Goal: Task Accomplishment & Management: Manage account settings

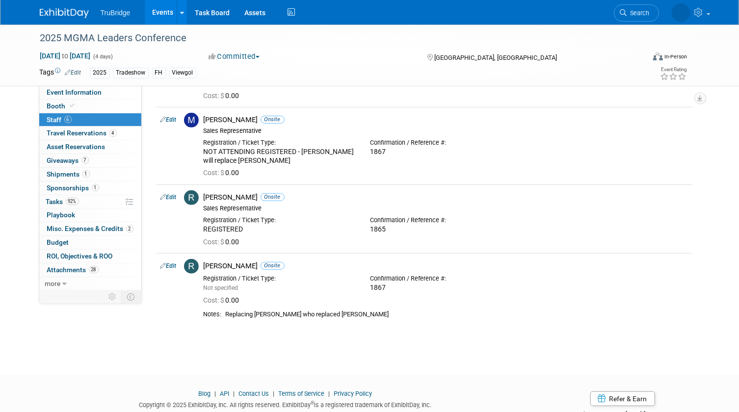
click at [623, 10] on icon at bounding box center [623, 12] width 7 height 7
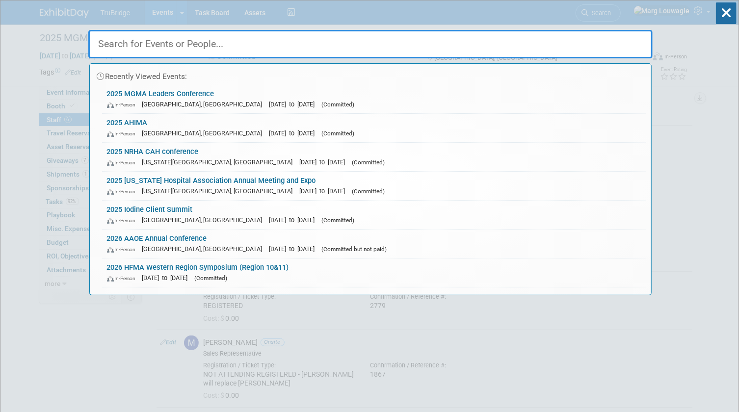
click at [597, 36] on input "text" at bounding box center [370, 44] width 564 height 28
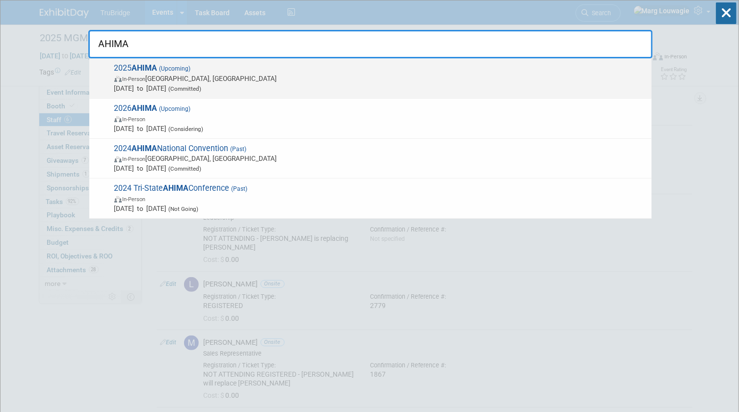
type input "AHIMA"
click at [158, 63] on span "2025 AHIMA (Upcoming) In-Person [GEOGRAPHIC_DATA], [GEOGRAPHIC_DATA] [DATE] to …" at bounding box center [378, 78] width 535 height 30
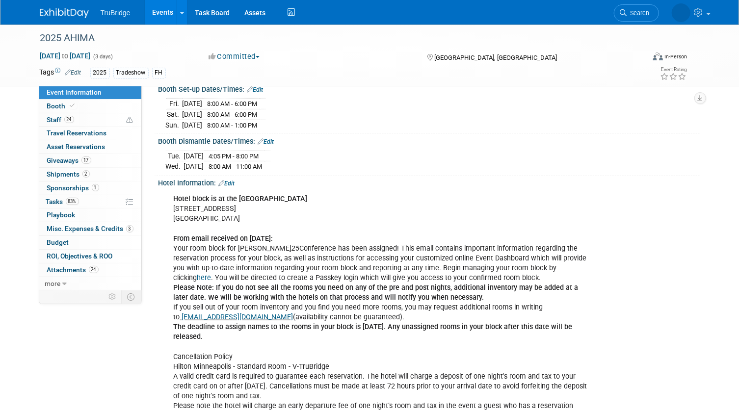
scroll to position [223, 0]
click at [211, 273] on link "here" at bounding box center [204, 277] width 14 height 8
drag, startPoint x: 62, startPoint y: 269, endPoint x: 164, endPoint y: 233, distance: 108.1
click at [62, 269] on span "Attachments 24" at bounding box center [73, 270] width 52 height 8
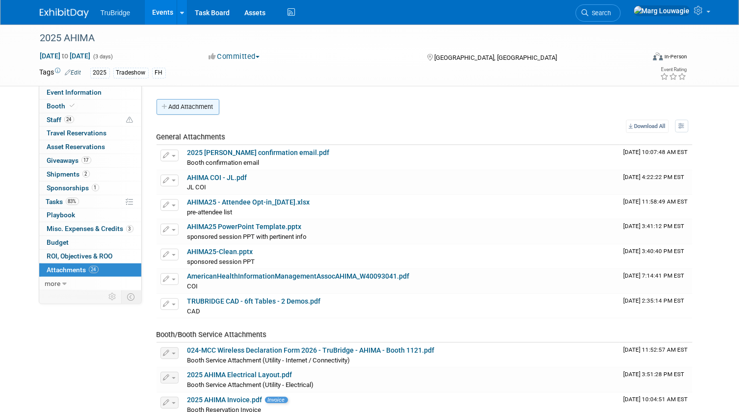
click at [196, 107] on button "Add Attachment" at bounding box center [187, 107] width 63 height 16
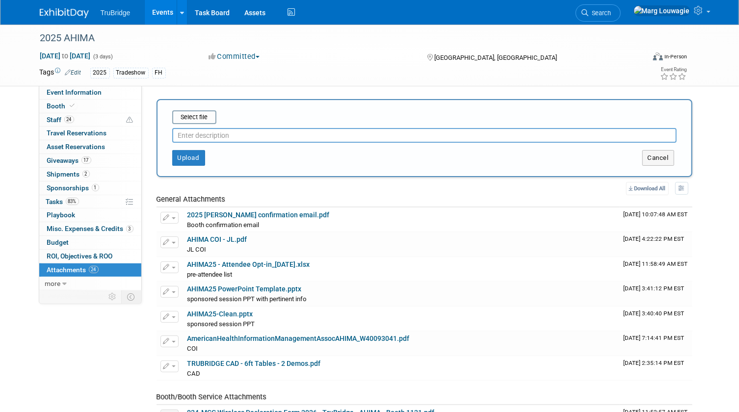
click at [206, 136] on input "text" at bounding box center [424, 135] width 504 height 15
type input "pre-attendee list with DeAnna's additions"
click at [191, 117] on input "file" at bounding box center [157, 117] width 117 height 12
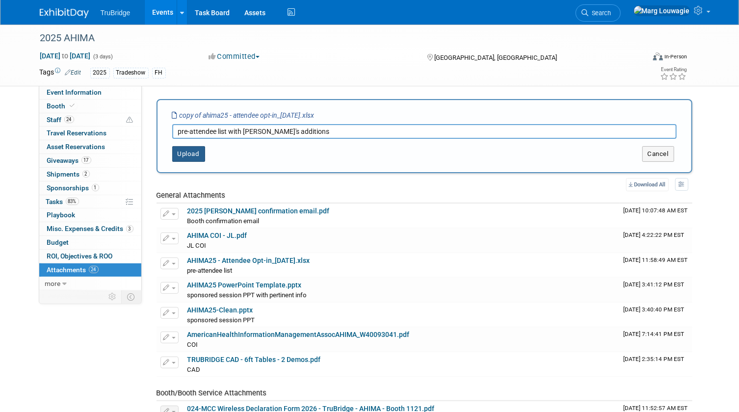
click at [188, 151] on button "Upload" at bounding box center [188, 154] width 33 height 16
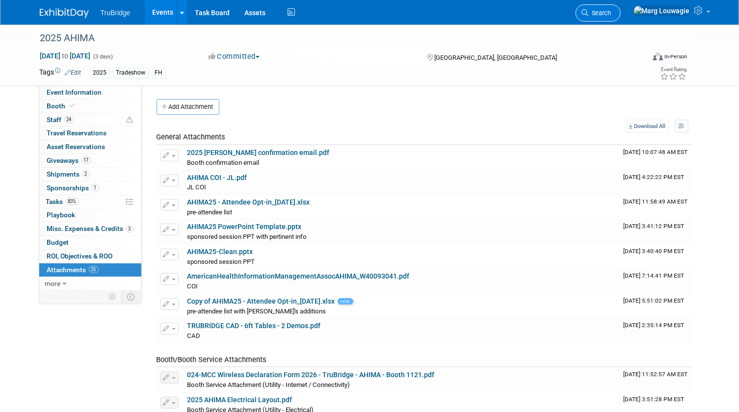
click at [611, 13] on span "Search" at bounding box center [600, 12] width 23 height 7
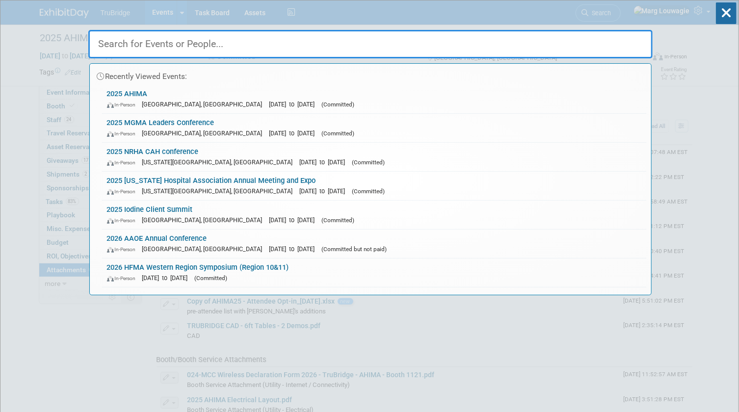
click at [608, 36] on input "text" at bounding box center [370, 44] width 564 height 28
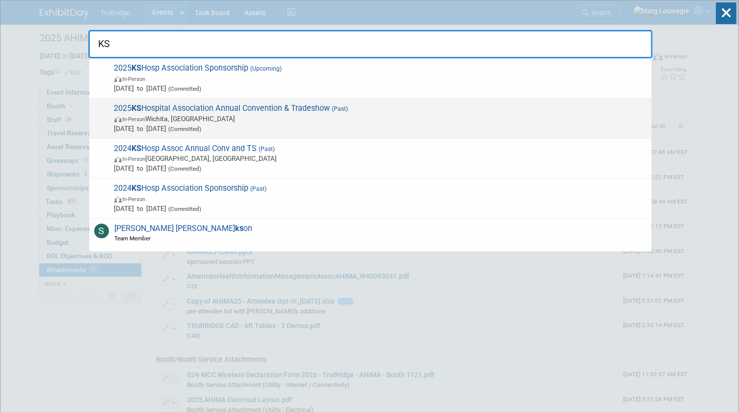
type input "KS"
click at [122, 117] on img at bounding box center [118, 119] width 8 height 6
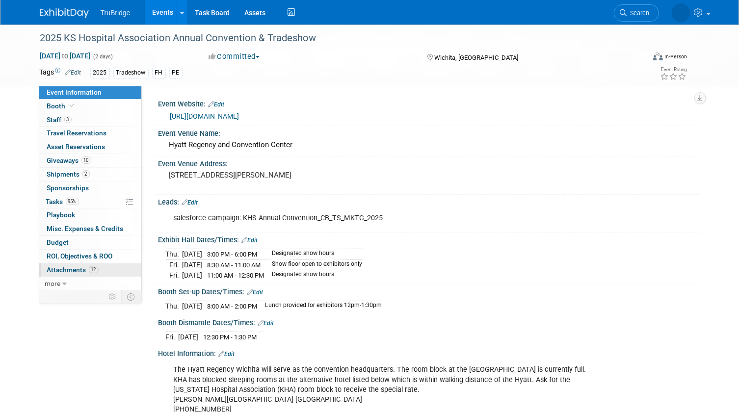
click at [79, 270] on span "Attachments 12" at bounding box center [73, 270] width 52 height 8
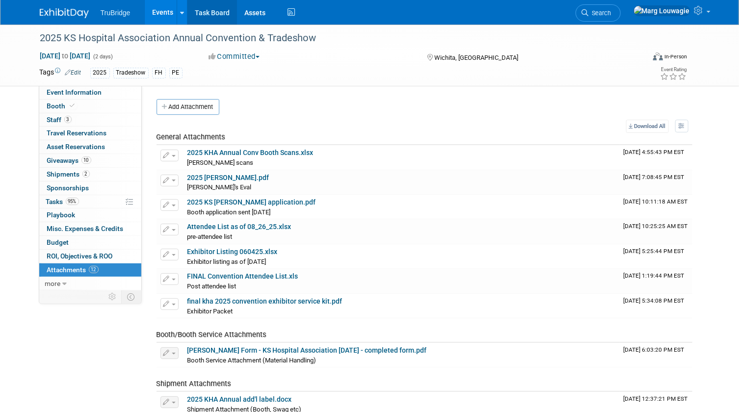
click at [213, 11] on link "Task Board" at bounding box center [212, 12] width 50 height 25
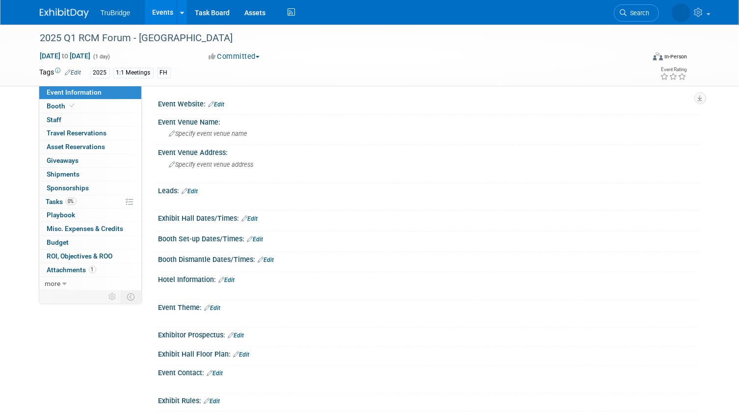
drag, startPoint x: 643, startPoint y: 12, endPoint x: 620, endPoint y: 34, distance: 31.9
click at [643, 12] on span "Search" at bounding box center [638, 12] width 23 height 7
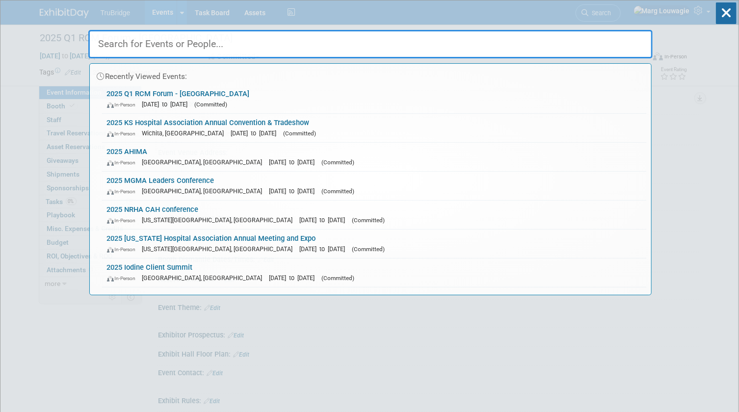
click at [598, 49] on input "text" at bounding box center [370, 44] width 564 height 28
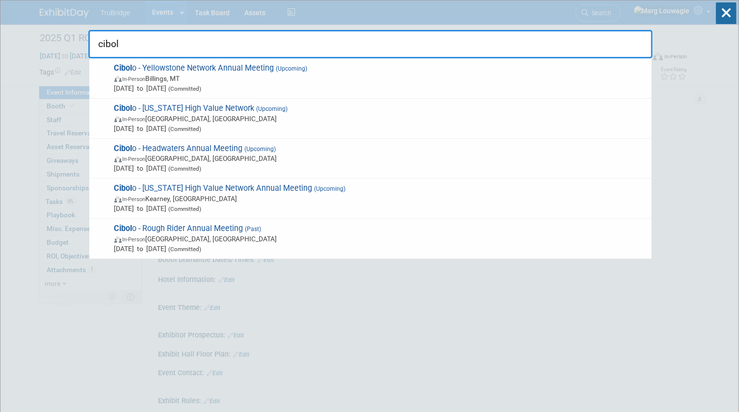
type input "cibol"
click at [730, 7] on icon at bounding box center [726, 13] width 21 height 22
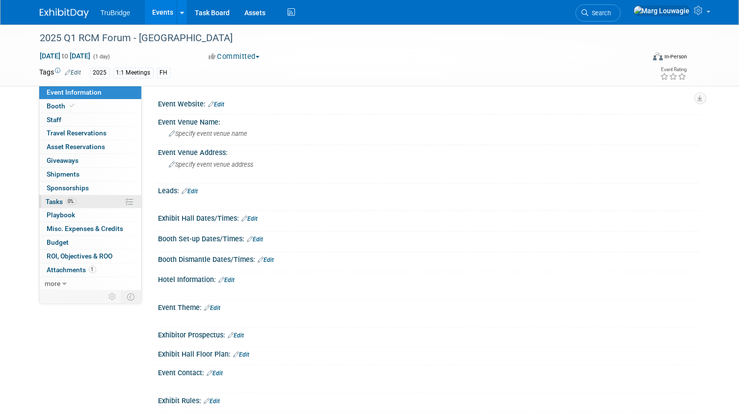
click at [59, 200] on span "Tasks 0%" at bounding box center [61, 202] width 30 height 8
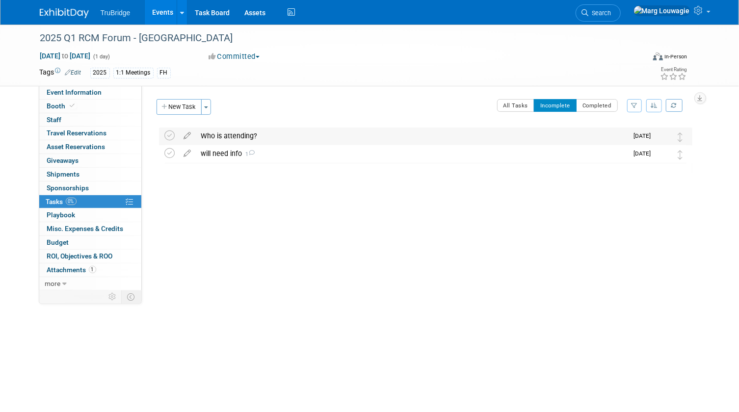
click at [245, 135] on div "Who is attending?" at bounding box center [412, 136] width 432 height 17
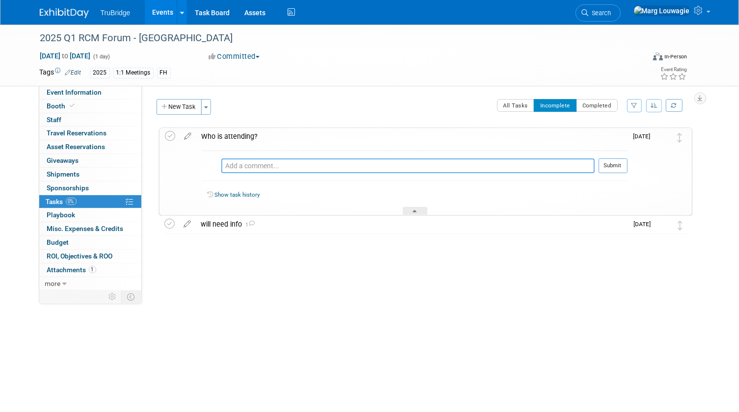
click at [247, 163] on textarea at bounding box center [407, 165] width 373 height 15
type textarea "asked Brandon on 9.17.25"
click at [624, 162] on button "Submit" at bounding box center [612, 165] width 29 height 15
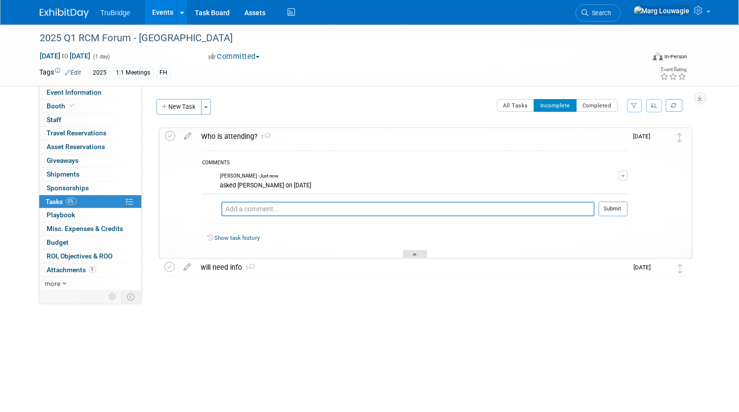
click at [412, 253] on div at bounding box center [415, 254] width 25 height 8
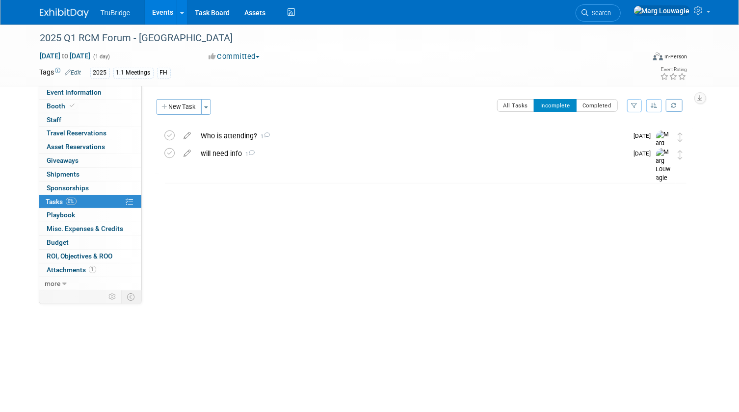
drag, startPoint x: 637, startPoint y: 15, endPoint x: 632, endPoint y: 19, distance: 5.9
click at [611, 15] on span "Search" at bounding box center [600, 12] width 23 height 7
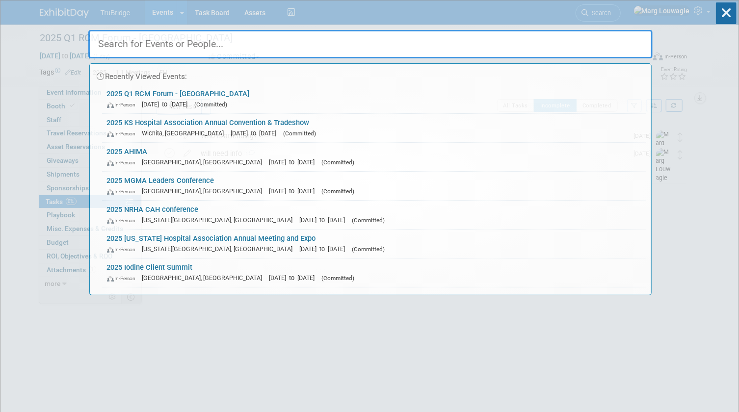
click at [593, 41] on input "text" at bounding box center [370, 44] width 564 height 28
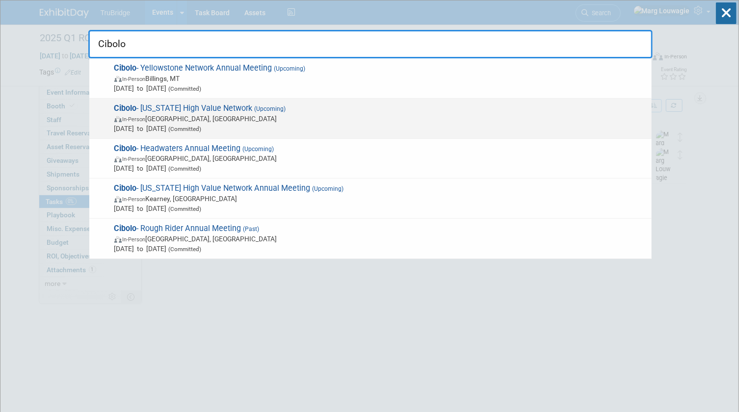
type input "Cibolo"
click at [201, 109] on span "Cibolo - Ohio High Value Network (Upcoming) In-Person Columbus, OH Oct 16, 2025…" at bounding box center [378, 119] width 535 height 30
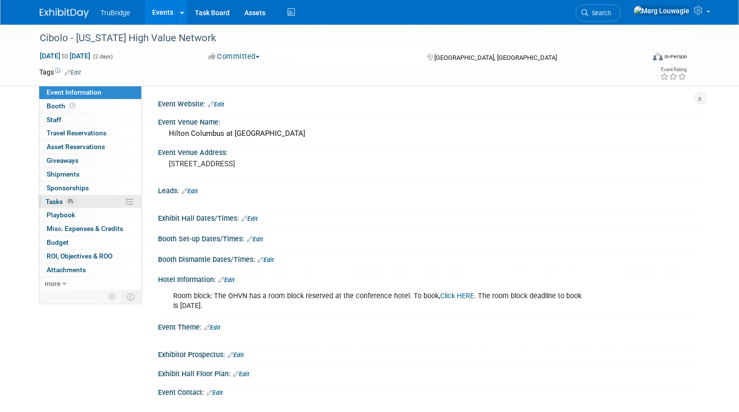
click at [58, 196] on link "0% Tasks 0%" at bounding box center [90, 201] width 102 height 13
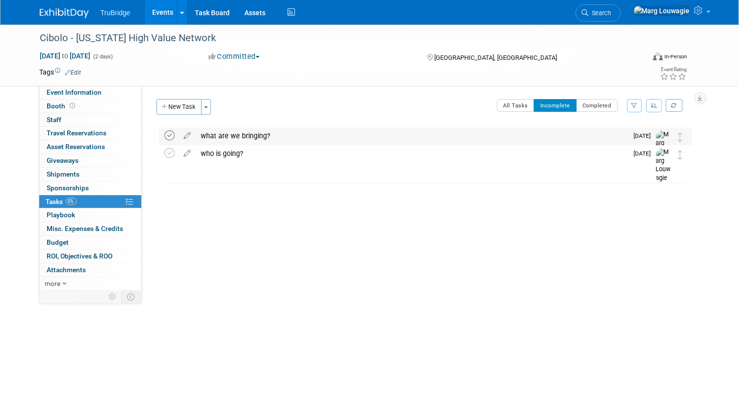
click at [167, 135] on icon at bounding box center [170, 135] width 10 height 10
click at [225, 138] on div "who is going?" at bounding box center [412, 136] width 432 height 17
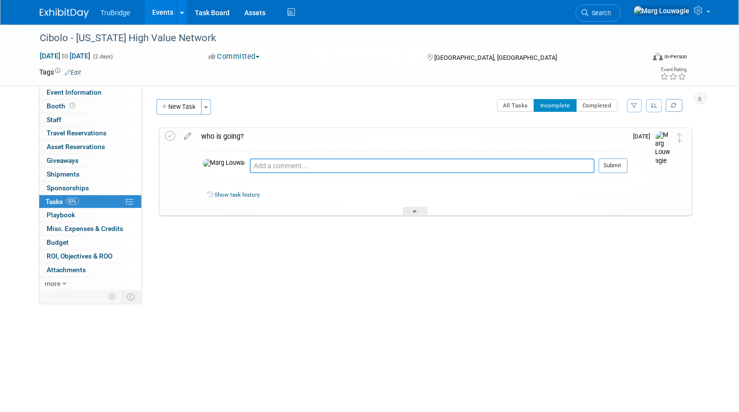
click at [250, 162] on textarea at bounding box center [422, 165] width 345 height 15
type textarea "asked Brandon 9.17.25"
click at [609, 166] on button "Submit" at bounding box center [612, 165] width 29 height 15
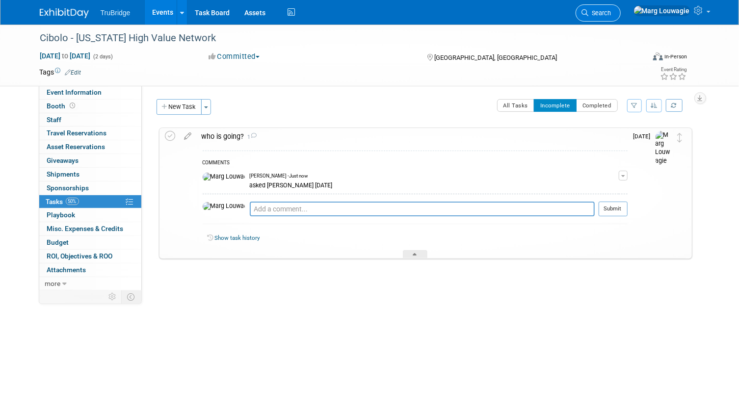
click at [611, 10] on span "Search" at bounding box center [600, 12] width 23 height 7
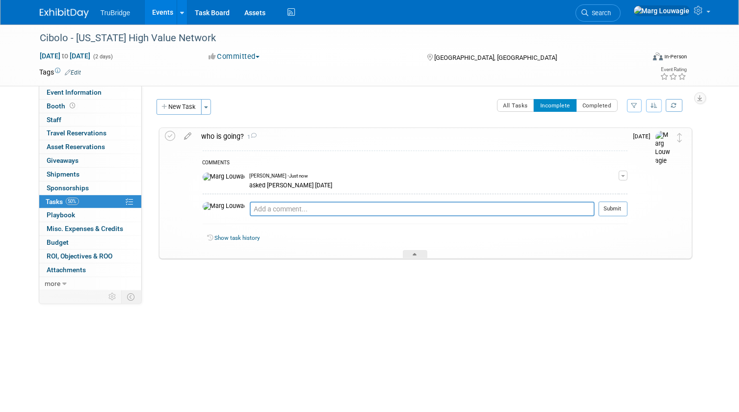
click at [416, 248] on div "Show task history" at bounding box center [415, 239] width 425 height 21
drag, startPoint x: 411, startPoint y: 255, endPoint x: 447, endPoint y: 211, distance: 57.1
click at [411, 254] on div at bounding box center [415, 254] width 25 height 8
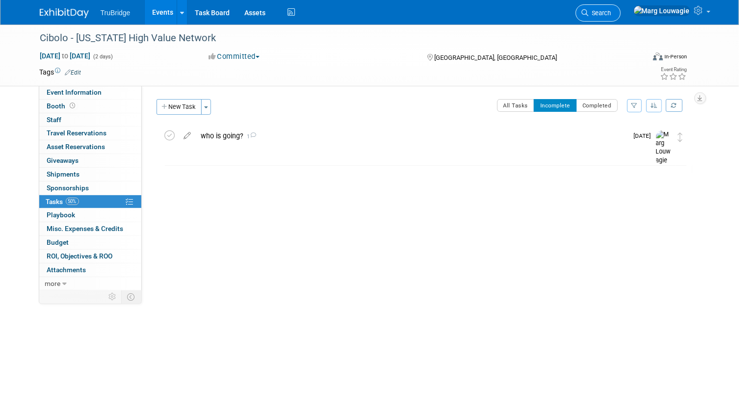
click at [611, 10] on span "Search" at bounding box center [600, 12] width 23 height 7
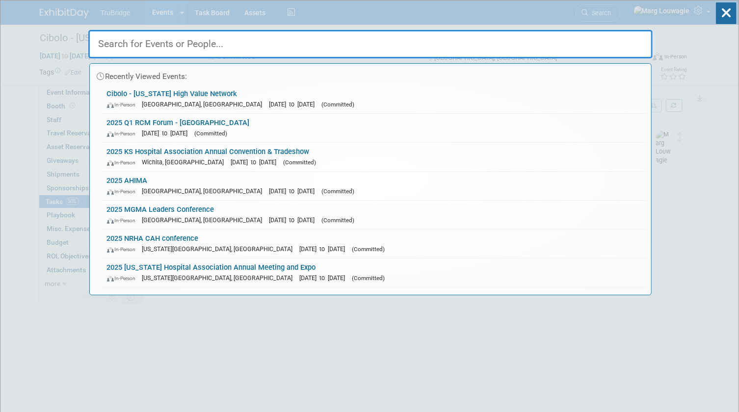
click at [598, 43] on input "text" at bounding box center [370, 44] width 564 height 28
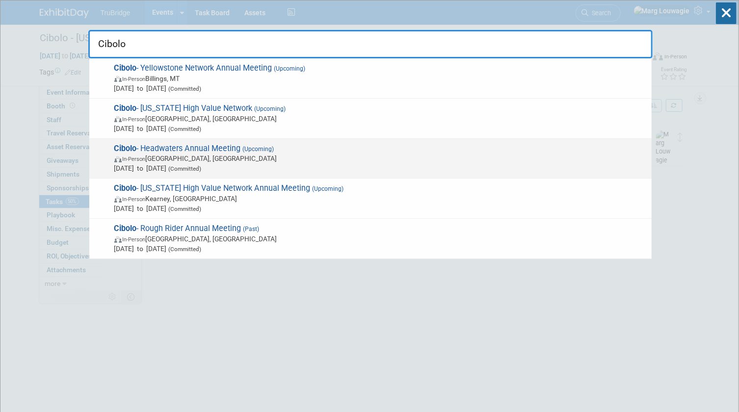
type input "Cibolo"
click at [225, 157] on span "In-Person Baxter, MN" at bounding box center [380, 159] width 532 height 10
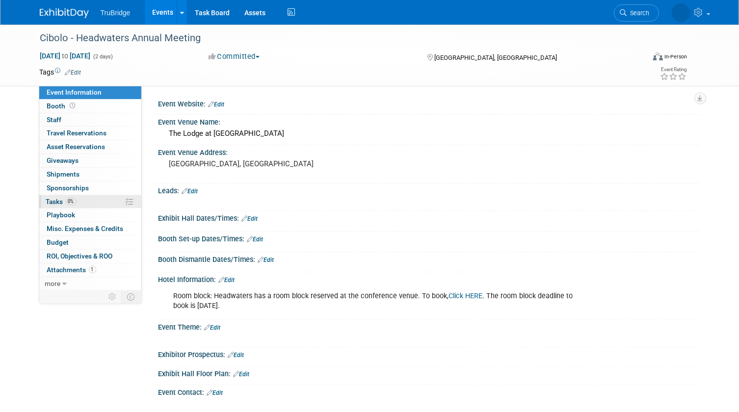
click at [51, 201] on span "Tasks 0%" at bounding box center [61, 202] width 30 height 8
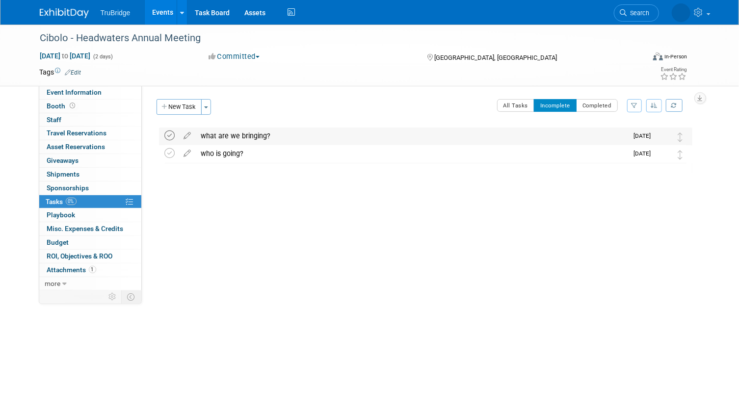
click at [171, 133] on icon at bounding box center [170, 135] width 10 height 10
click at [233, 136] on div "who is going?" at bounding box center [412, 136] width 432 height 17
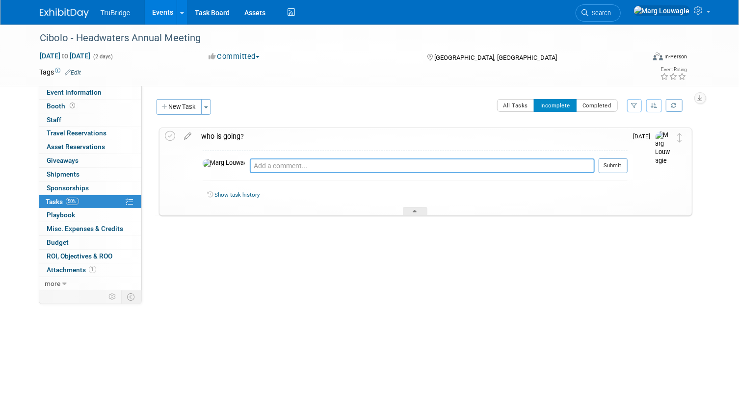
click at [250, 167] on textarea at bounding box center [422, 165] width 345 height 15
type textarea "asked [PERSON_NAME] - [DATE]"
click at [614, 167] on button "Submit" at bounding box center [612, 165] width 29 height 15
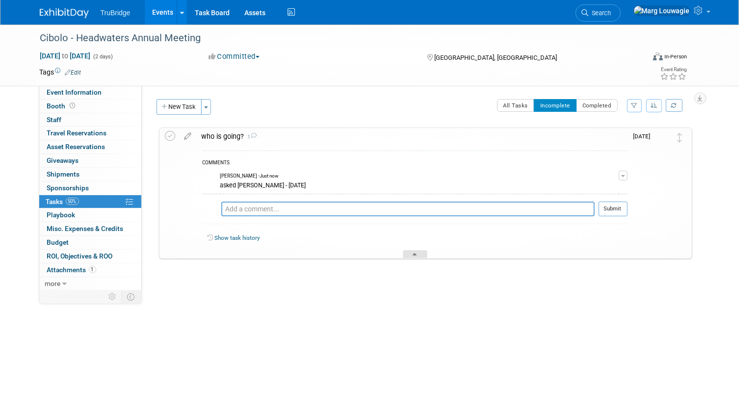
click at [417, 253] on div at bounding box center [415, 254] width 25 height 8
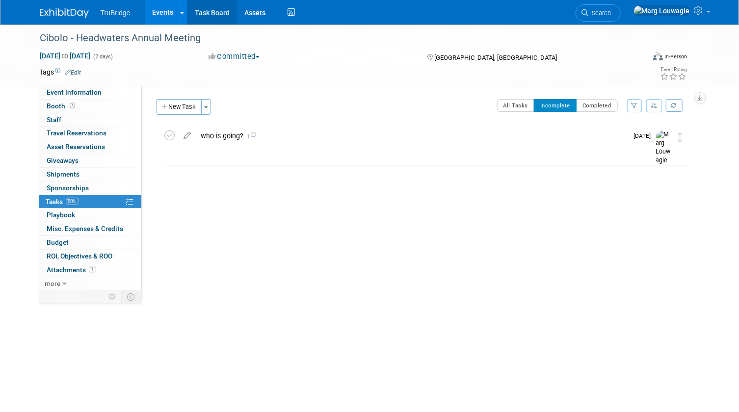
click at [210, 12] on link "Task Board" at bounding box center [212, 12] width 50 height 25
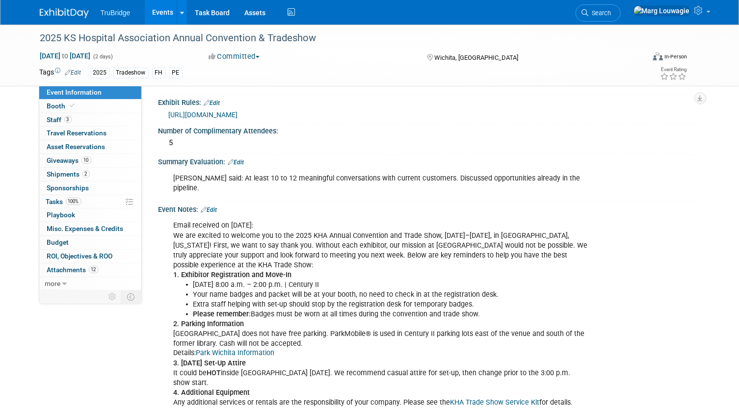
scroll to position [669, 0]
click at [238, 165] on link "Edit" at bounding box center [236, 161] width 16 height 7
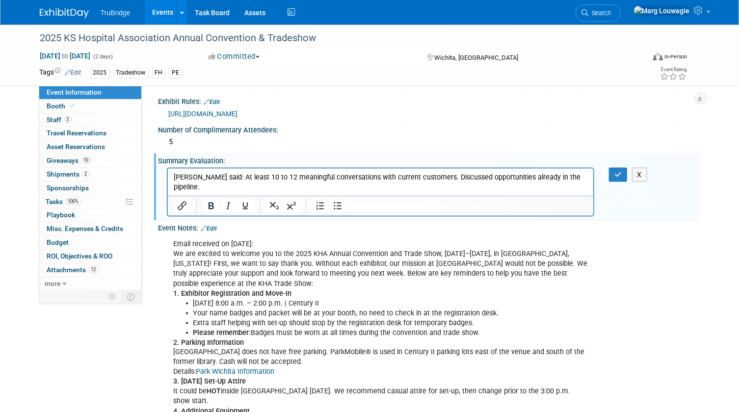
scroll to position [0, 0]
click at [575, 176] on p "[PERSON_NAME] said: At least 10 to 12 meaningful conversations with current cus…" at bounding box center [380, 182] width 414 height 20
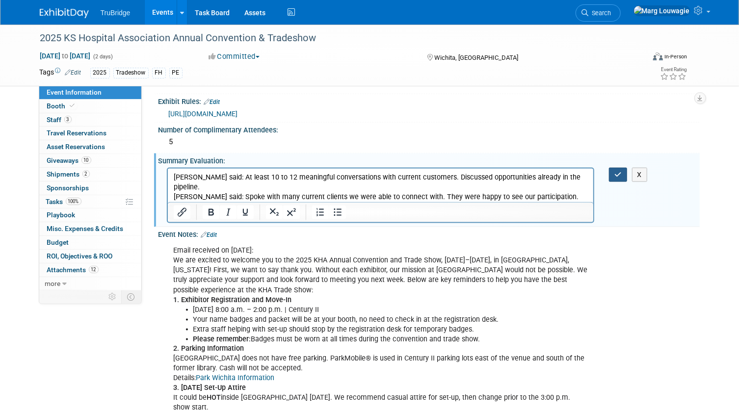
click at [620, 178] on icon "button" at bounding box center [617, 174] width 7 height 7
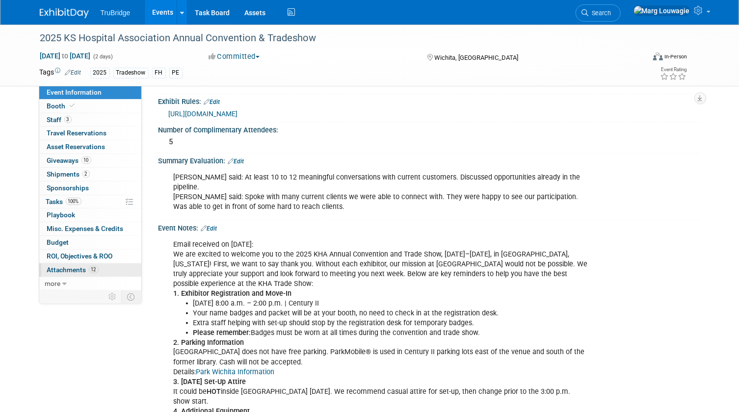
click at [77, 268] on span "Attachments 12" at bounding box center [73, 270] width 52 height 8
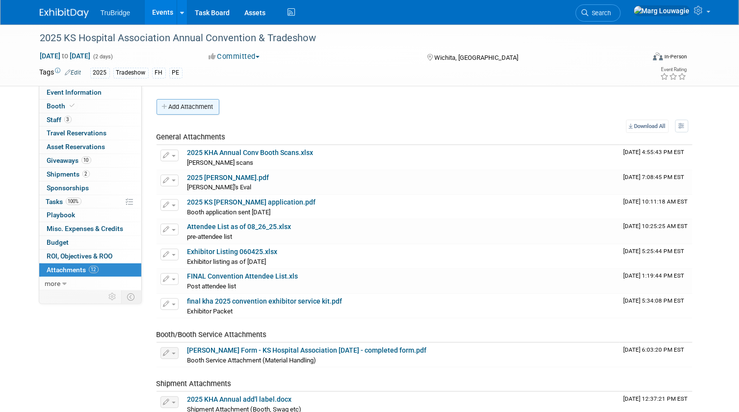
click at [204, 104] on button "Add Attachment" at bounding box center [187, 107] width 63 height 16
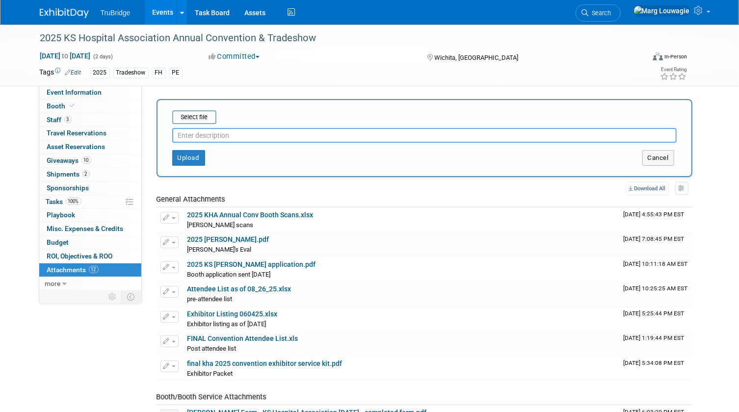
click at [209, 128] on input "text" at bounding box center [424, 135] width 504 height 15
type input "[PERSON_NAME]"
click at [207, 119] on input "file" at bounding box center [157, 117] width 117 height 12
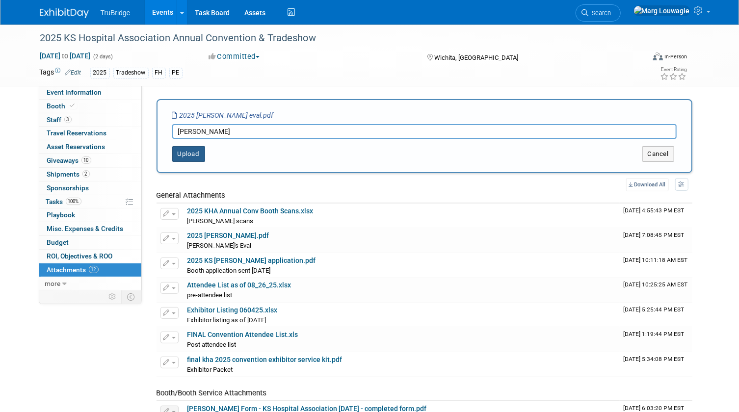
click at [182, 155] on button "Upload" at bounding box center [188, 154] width 33 height 16
